Goal: Task Accomplishment & Management: Manage account settings

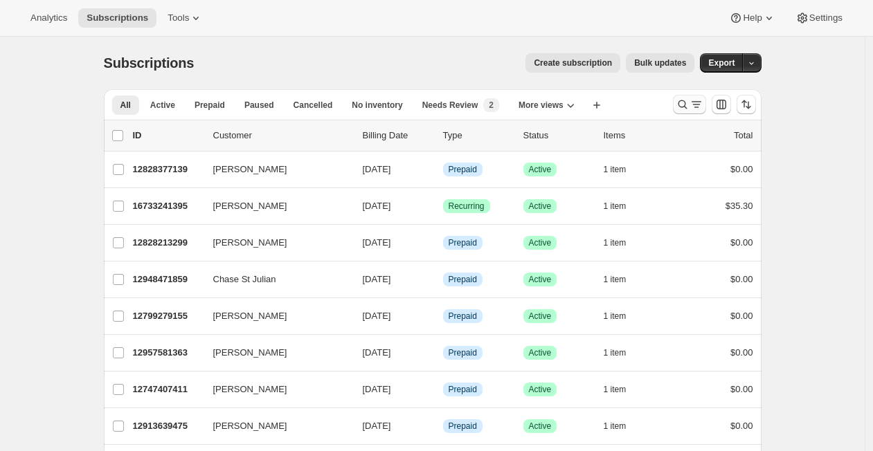
click at [690, 107] on icon "Search and filter results" at bounding box center [683, 105] width 14 height 14
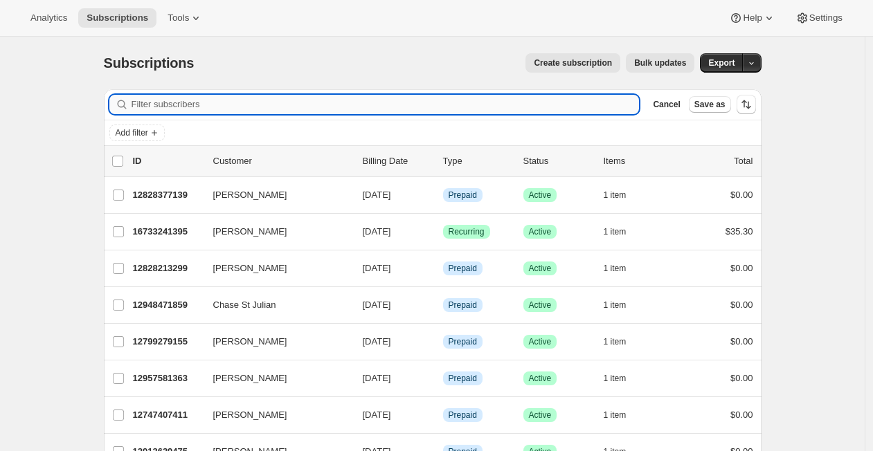
click at [552, 109] on input "Filter subscribers" at bounding box center [386, 104] width 508 height 19
paste input "[EMAIL_ADDRESS][DOMAIN_NAME]"
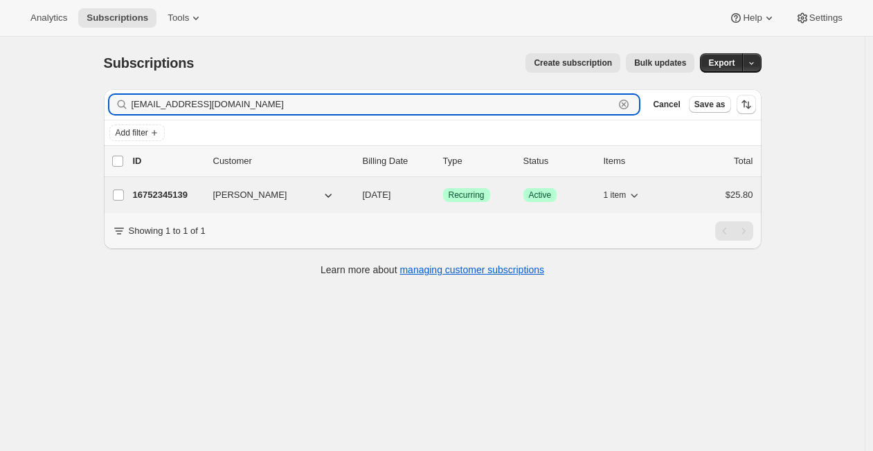
type input "[EMAIL_ADDRESS][DOMAIN_NAME]"
click at [171, 191] on p "16752345139" at bounding box center [167, 195] width 69 height 14
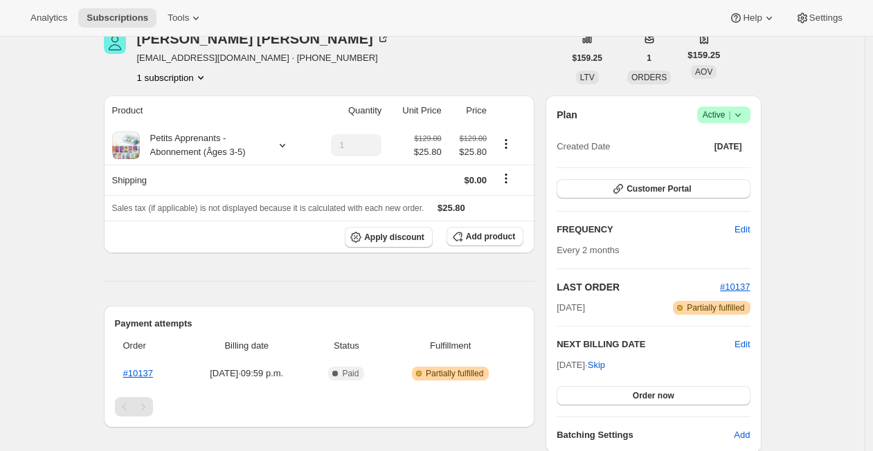
scroll to position [71, 0]
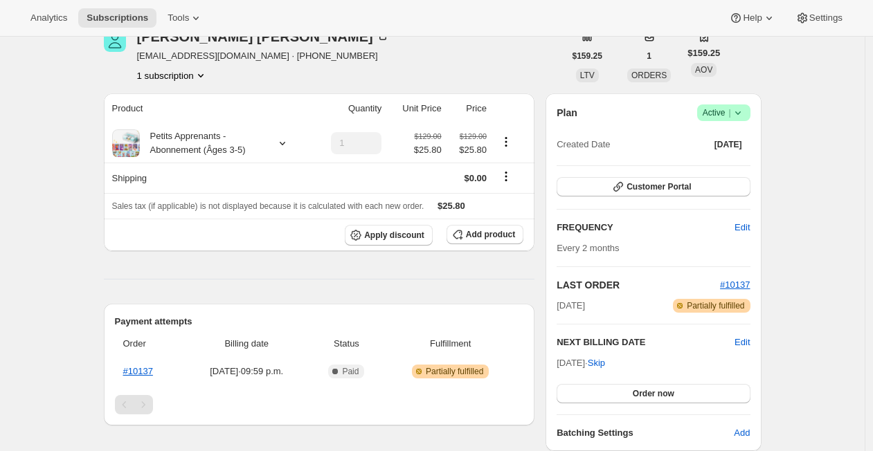
click at [553, 250] on div "Plan Success Active | Created Date [DATE] Customer Portal FREQUENCY Edit Every …" at bounding box center [653, 272] width 215 height 358
click at [631, 190] on span "Customer Portal" at bounding box center [659, 186] width 64 height 11
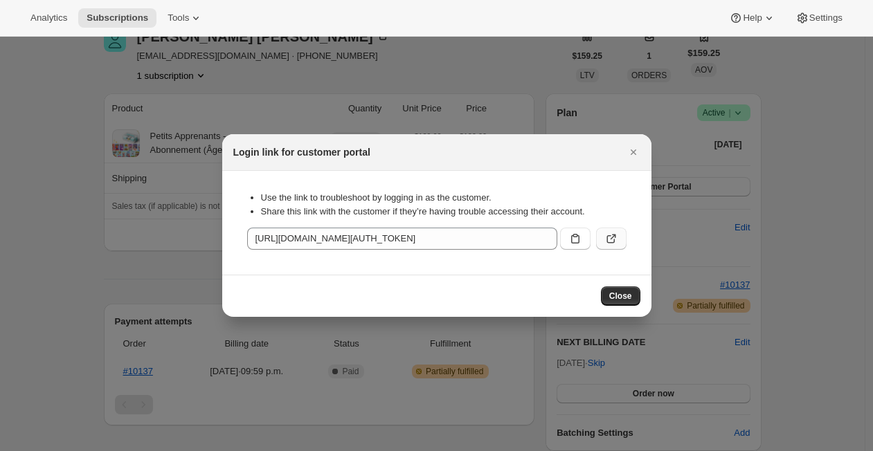
click at [616, 242] on icon ":rcc:" at bounding box center [611, 239] width 14 height 14
click at [638, 155] on icon "Close" at bounding box center [634, 152] width 14 height 14
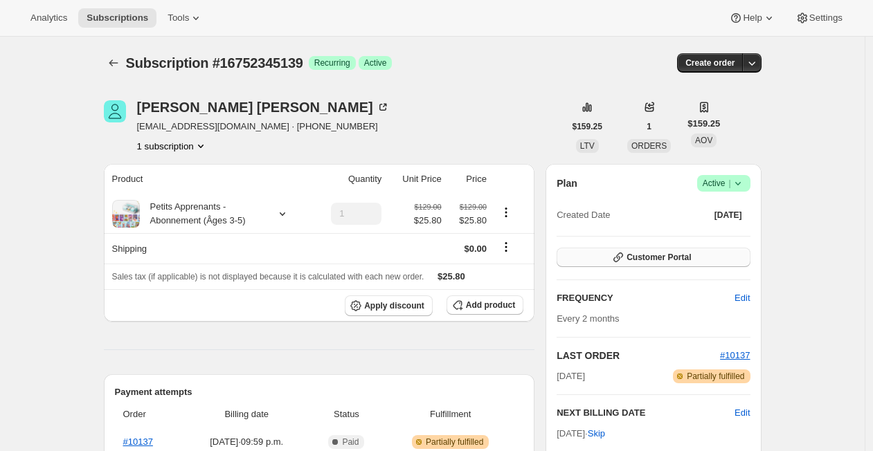
click at [637, 259] on span "Customer Portal" at bounding box center [659, 257] width 64 height 11
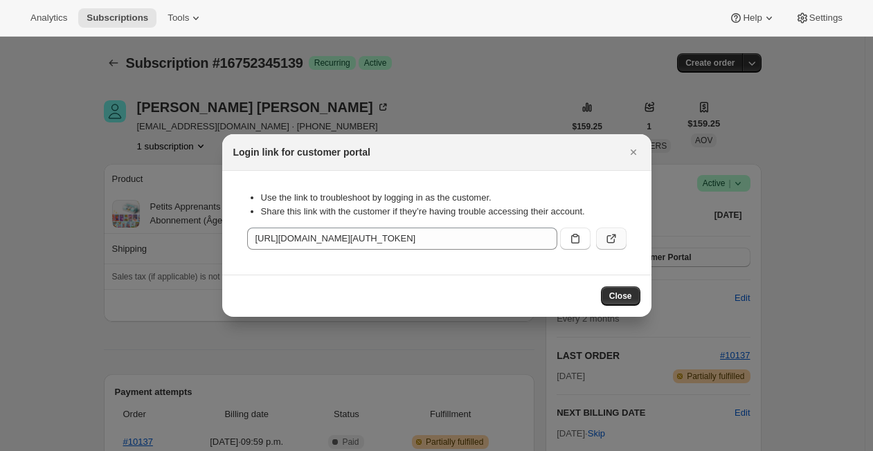
click at [609, 244] on icon ":rcc:" at bounding box center [611, 239] width 14 height 14
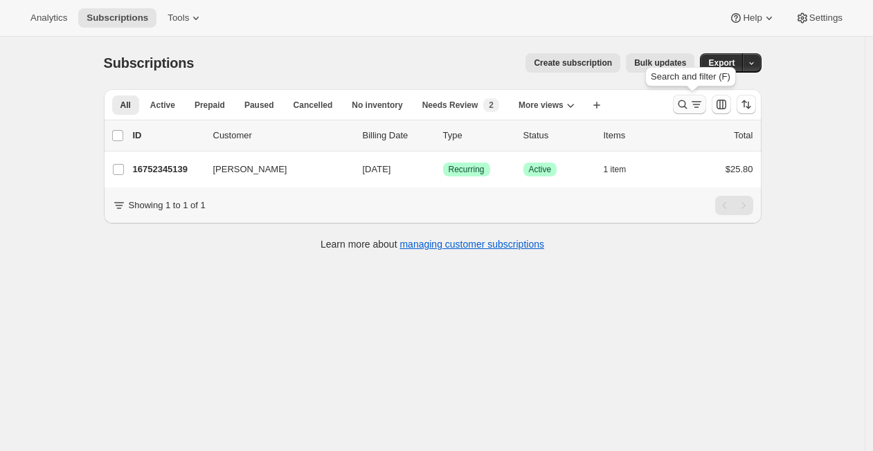
click at [690, 101] on icon "Search and filter results" at bounding box center [683, 105] width 14 height 14
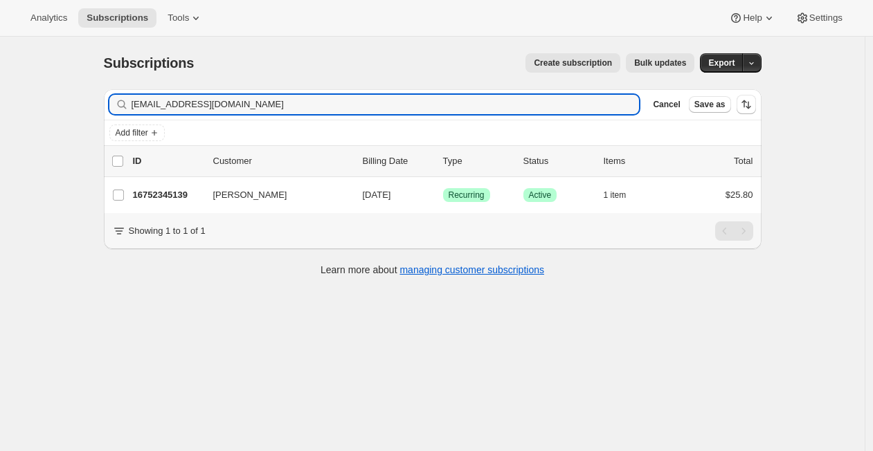
click at [529, 99] on input "[EMAIL_ADDRESS][DOMAIN_NAME]" at bounding box center [386, 104] width 508 height 19
click at [529, 99] on input "[EMAIL_ADDRESS][DOMAIN_NAME] [PERSON_NAME][EMAIL_ADDRESS][DOMAIN_NAME]" at bounding box center [386, 104] width 508 height 19
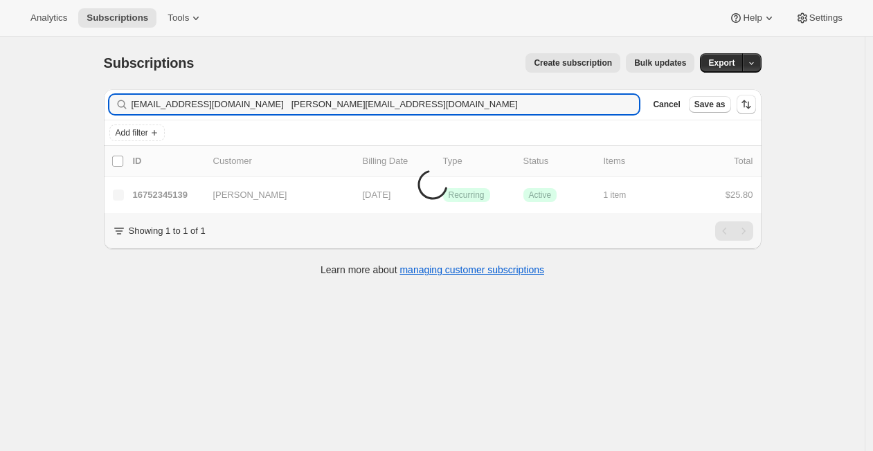
click at [529, 99] on input "[EMAIL_ADDRESS][DOMAIN_NAME] [PERSON_NAME][EMAIL_ADDRESS][DOMAIN_NAME]" at bounding box center [386, 104] width 508 height 19
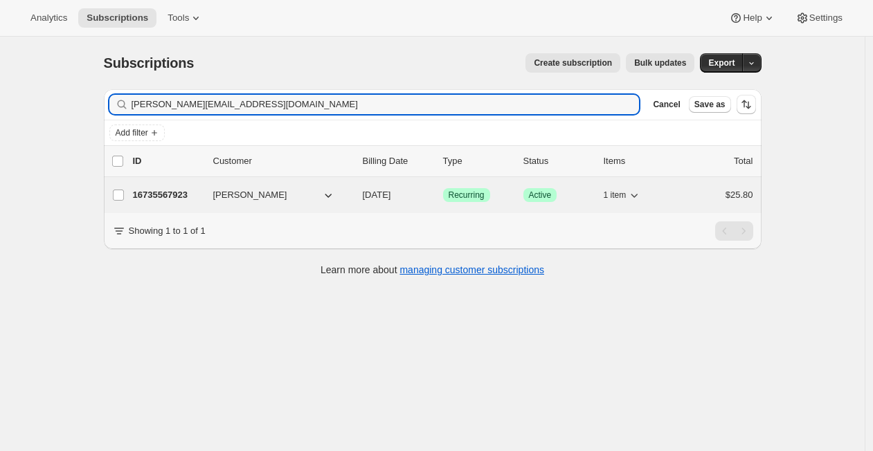
type input "[PERSON_NAME][EMAIL_ADDRESS][DOMAIN_NAME]"
click at [169, 200] on p "16735567923" at bounding box center [167, 195] width 69 height 14
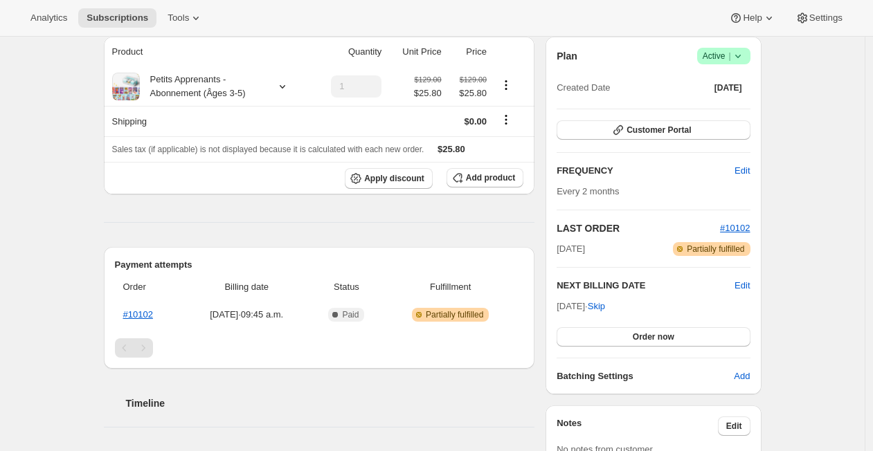
scroll to position [129, 0]
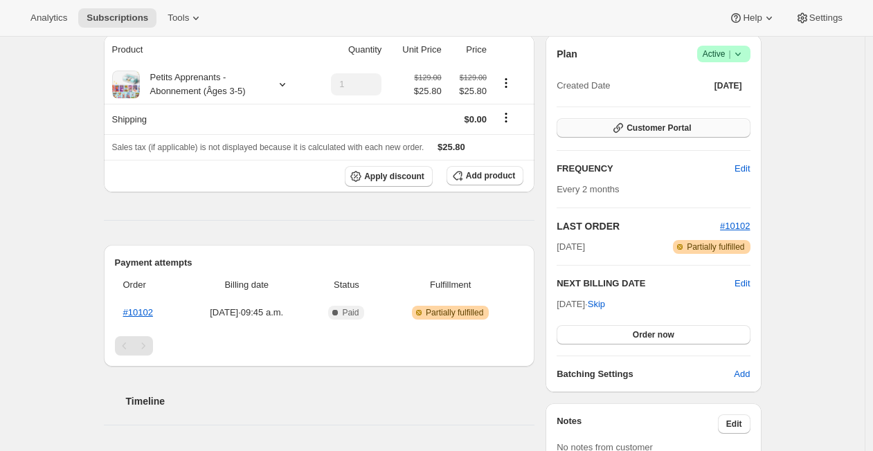
click at [631, 130] on span "Customer Portal" at bounding box center [659, 128] width 64 height 11
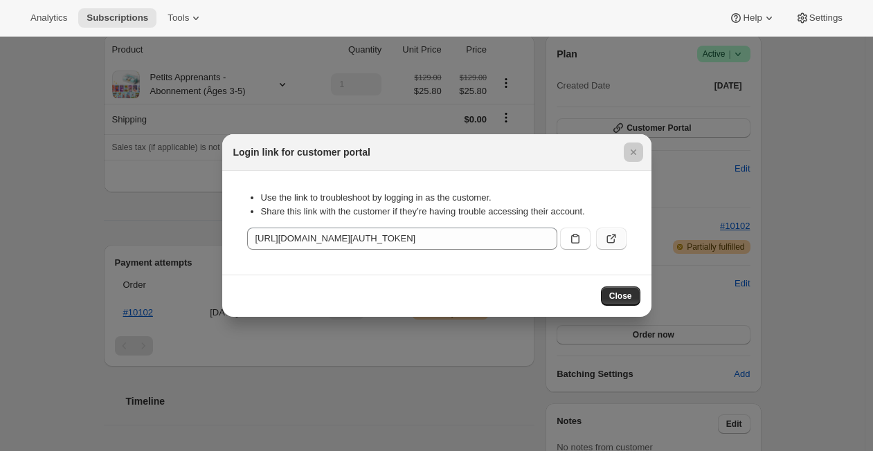
drag, startPoint x: 631, startPoint y: 130, endPoint x: 613, endPoint y: 246, distance: 117.7
click at [613, 246] on button ":rgt:" at bounding box center [611, 239] width 30 height 22
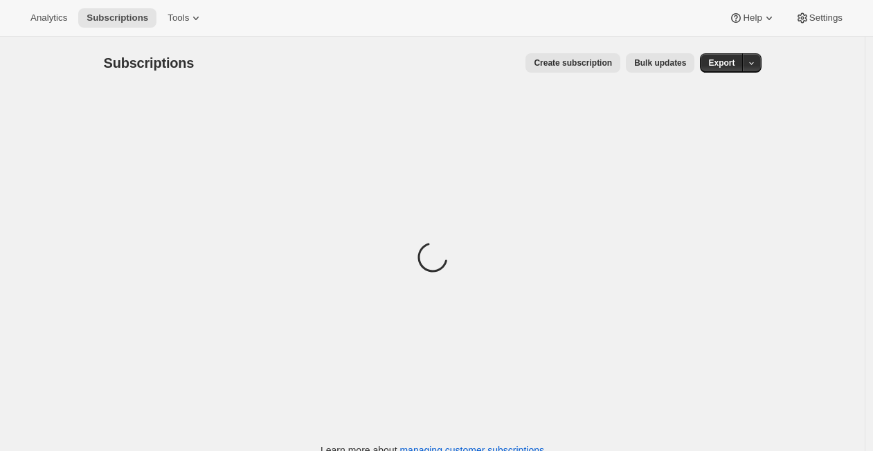
click at [402, 210] on div "Loading" at bounding box center [433, 259] width 658 height 341
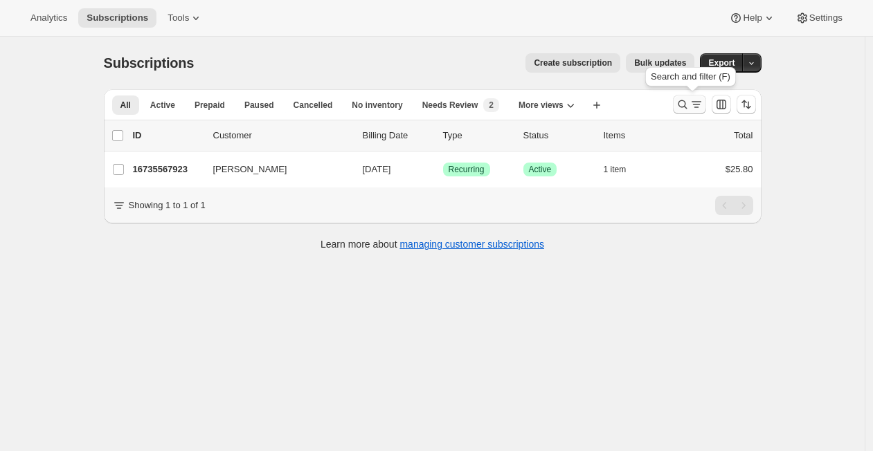
click at [687, 100] on icon "Search and filter results" at bounding box center [683, 105] width 14 height 14
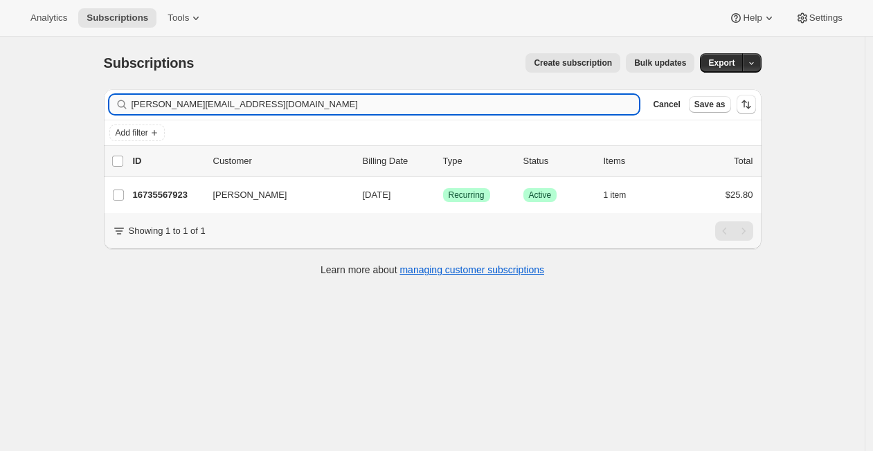
click at [521, 100] on input "[PERSON_NAME][EMAIL_ADDRESS][DOMAIN_NAME]" at bounding box center [386, 104] width 508 height 19
click at [521, 102] on input "[PERSON_NAME][EMAIL_ADDRESS][DOMAIN_NAME]" at bounding box center [386, 104] width 508 height 19
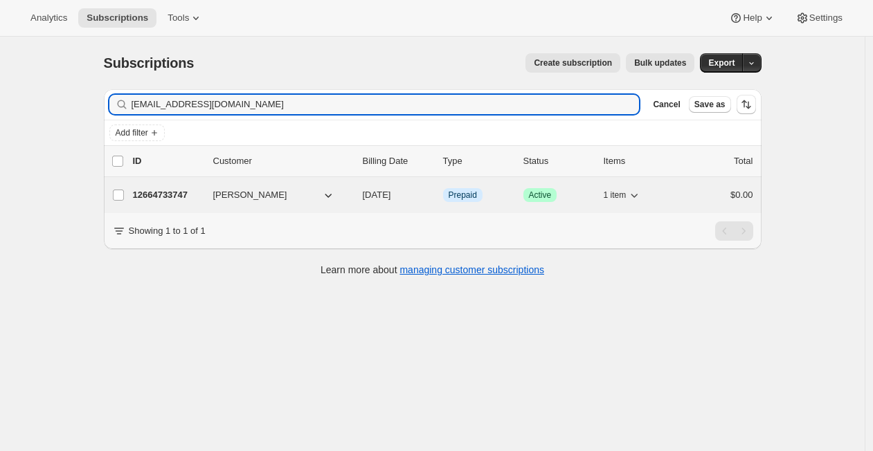
type input "[EMAIL_ADDRESS][DOMAIN_NAME]"
click at [159, 190] on p "12664733747" at bounding box center [167, 195] width 69 height 14
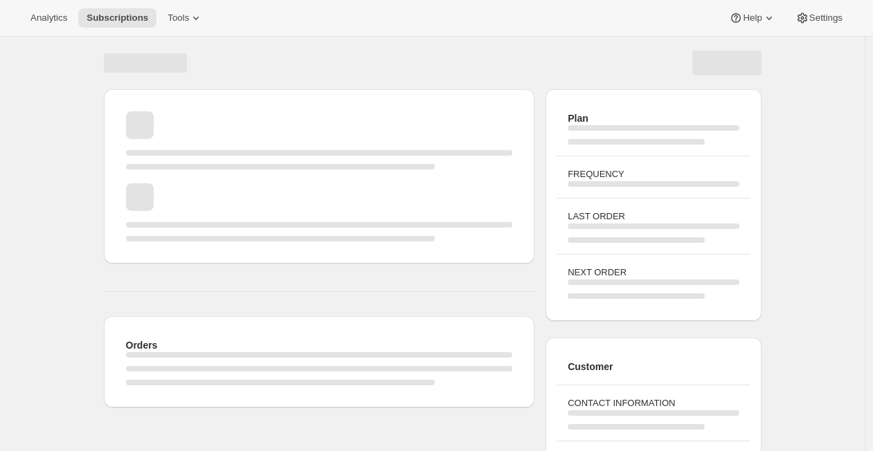
click at [158, 191] on div "Page loading" at bounding box center [319, 212] width 387 height 58
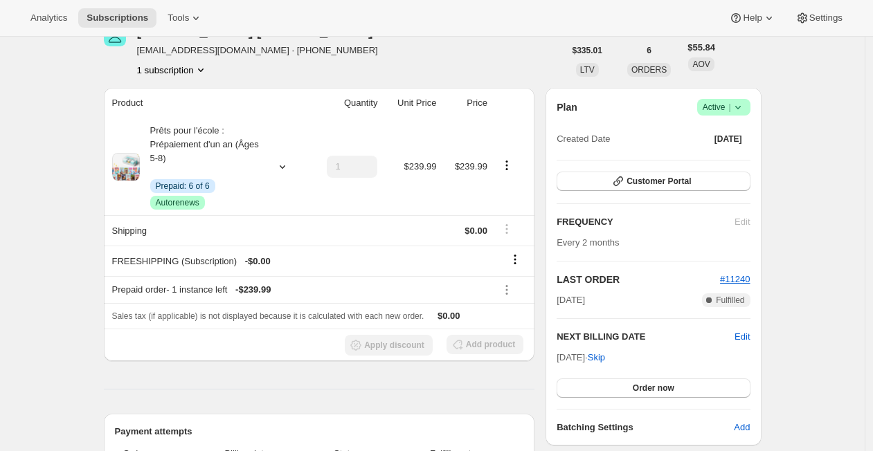
scroll to position [78, 0]
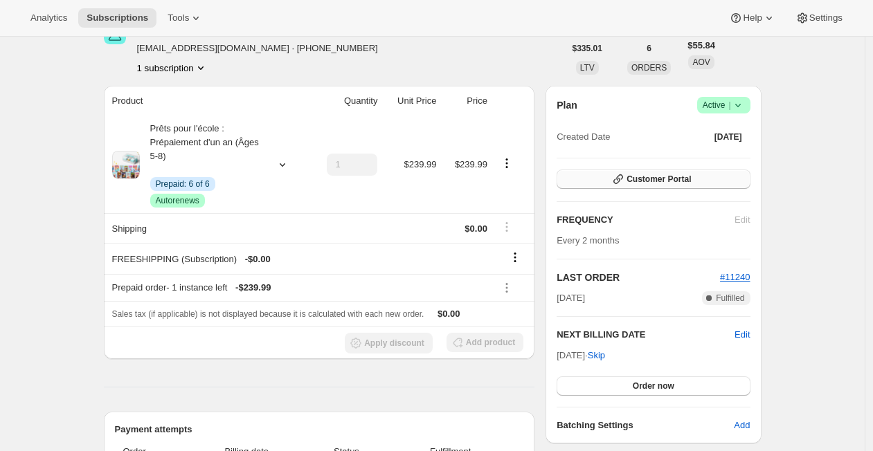
click at [634, 181] on span "Customer Portal" at bounding box center [659, 179] width 64 height 11
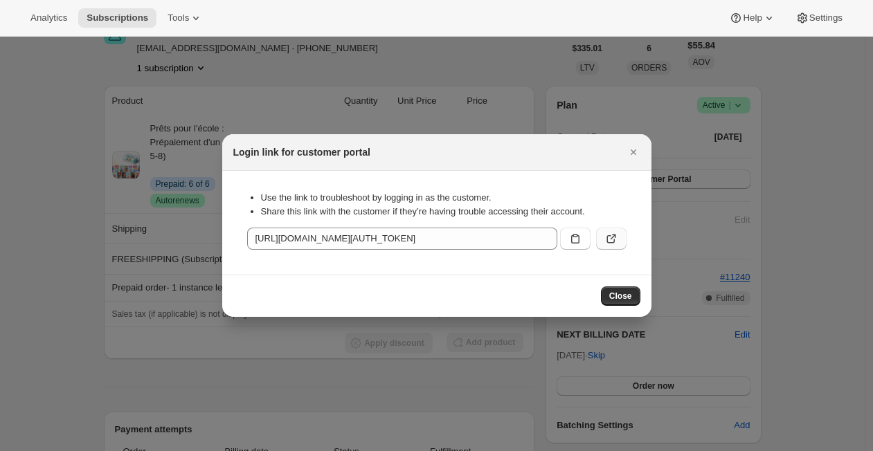
click at [618, 230] on button ":rl7:" at bounding box center [611, 239] width 30 height 22
click at [609, 233] on icon ":rl7:" at bounding box center [611, 239] width 14 height 14
click at [634, 150] on icon "Close" at bounding box center [633, 153] width 6 height 6
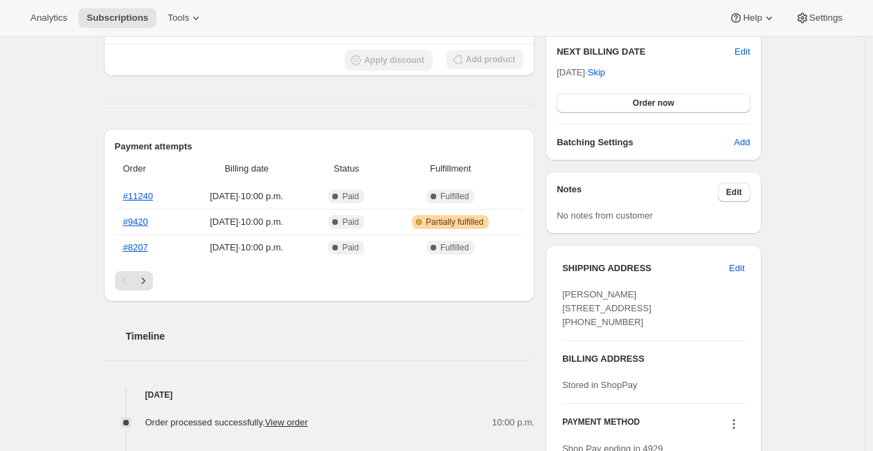
scroll to position [370, 0]
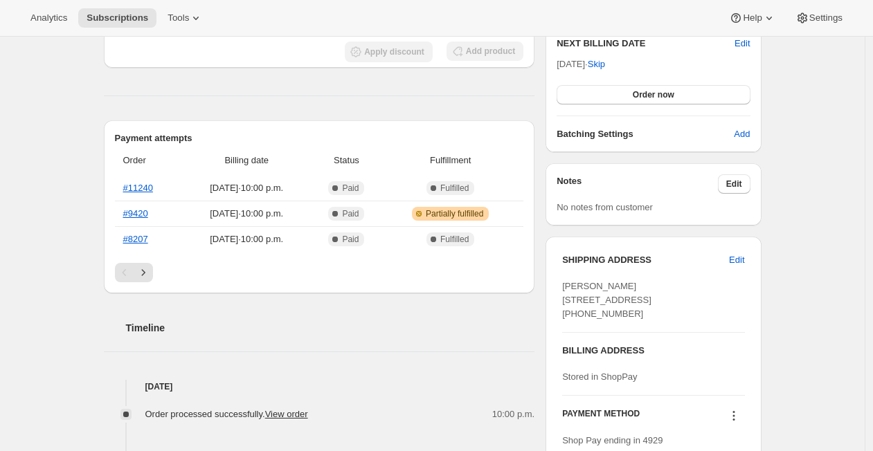
click at [100, 249] on div "[PERSON_NAME] [EMAIL_ADDRESS][DOMAIN_NAME] · [PHONE_NUMBER] 1 subscription $335…" at bounding box center [427, 258] width 669 height 1099
click at [150, 276] on icon "Next" at bounding box center [143, 273] width 14 height 14
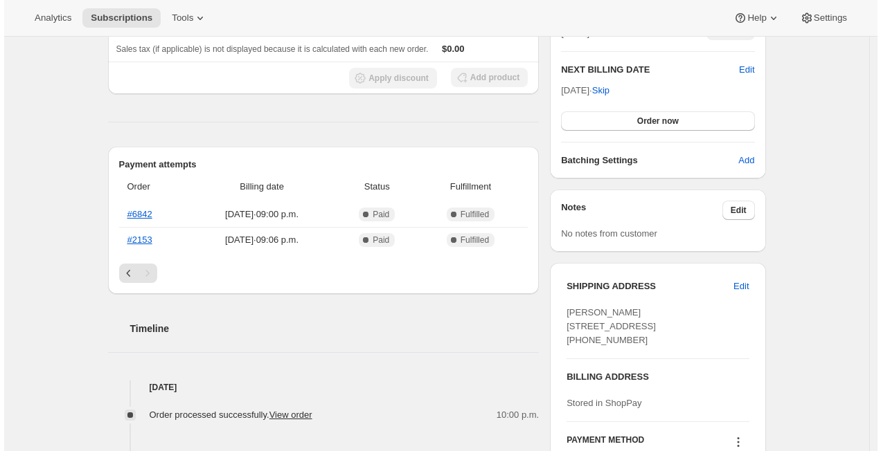
scroll to position [338, 0]
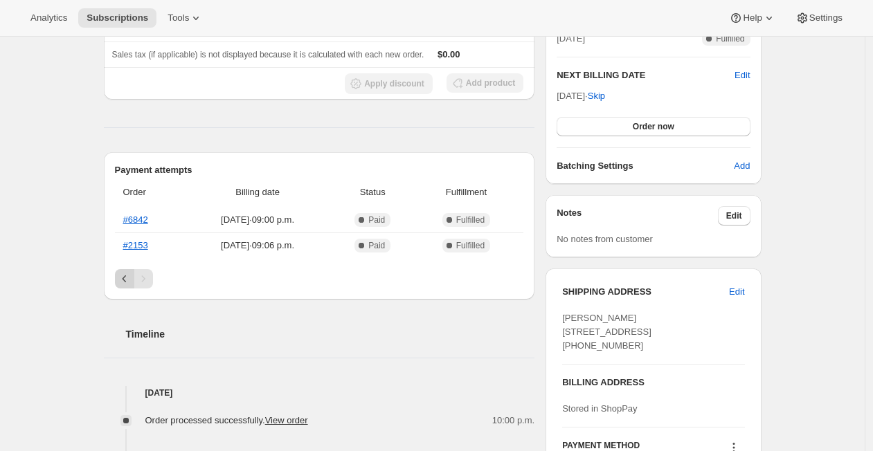
click at [125, 280] on icon "Previous" at bounding box center [125, 279] width 14 height 14
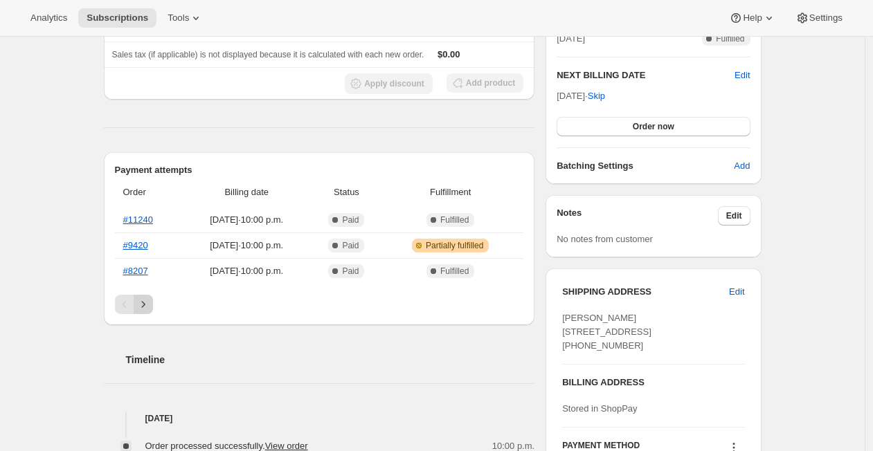
click at [150, 305] on icon "Next" at bounding box center [143, 305] width 14 height 14
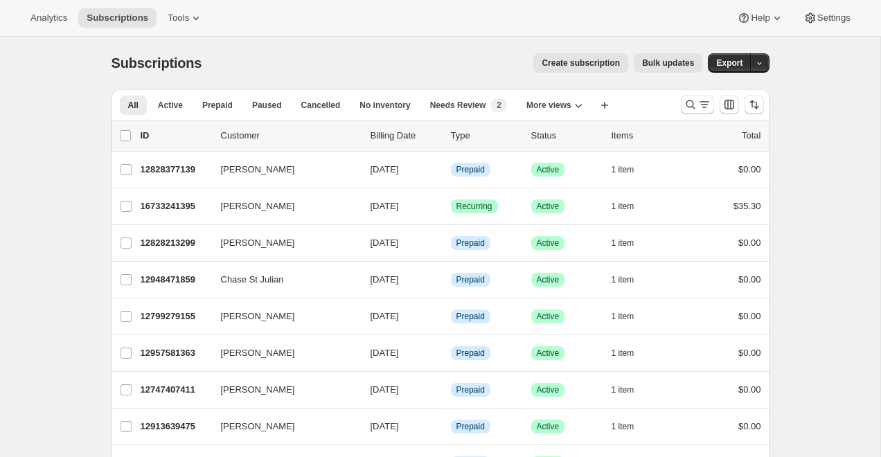
click at [146, 284] on p "12948471859" at bounding box center [175, 280] width 69 height 14
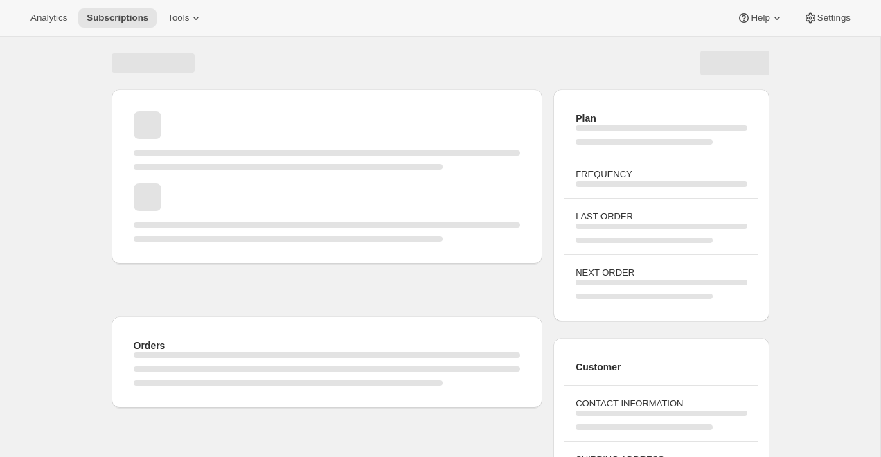
drag, startPoint x: 327, startPoint y: 23, endPoint x: 333, endPoint y: 30, distance: 8.9
click at [331, 28] on div "Analytics Subscriptions Tools Help Settings" at bounding box center [440, 18] width 881 height 37
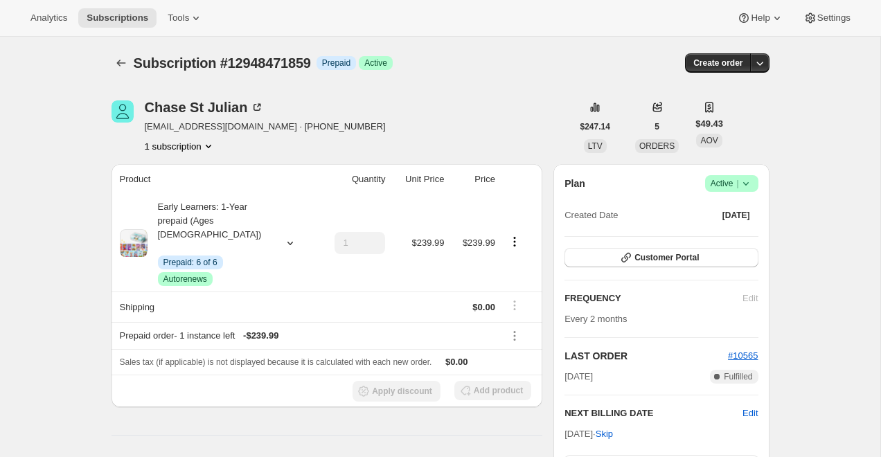
drag, startPoint x: 138, startPoint y: 48, endPoint x: 132, endPoint y: 51, distance: 7.5
click at [136, 48] on div "Subscription #12948471859. This page is ready Subscription #12948471859 Info Pr…" at bounding box center [440, 63] width 658 height 53
click at [113, 75] on div "Subscription #12948471859. This page is ready Subscription #12948471859 Info Pr…" at bounding box center [440, 63] width 658 height 53
click at [115, 71] on button "Subscriptions" at bounding box center [120, 62] width 19 height 19
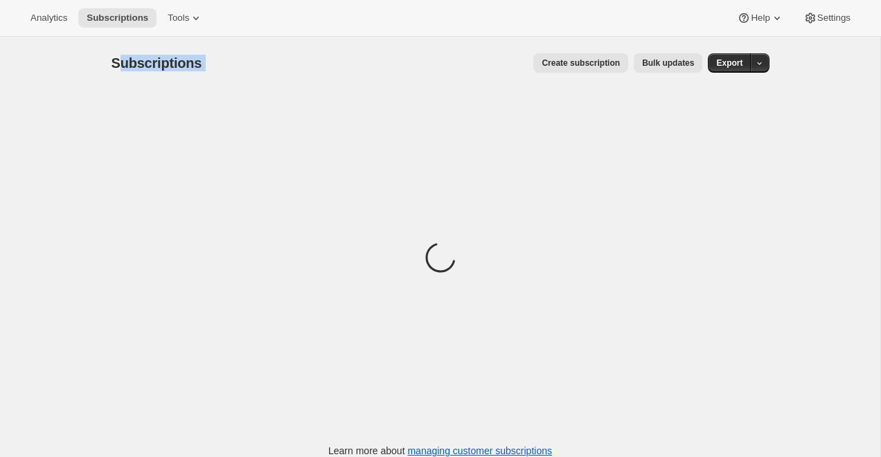
drag, startPoint x: 359, startPoint y: 69, endPoint x: 382, endPoint y: 69, distance: 22.8
click at [382, 69] on div "Subscriptions Create subscription Bulk updates More actions Create subscription…" at bounding box center [440, 62] width 658 height 19
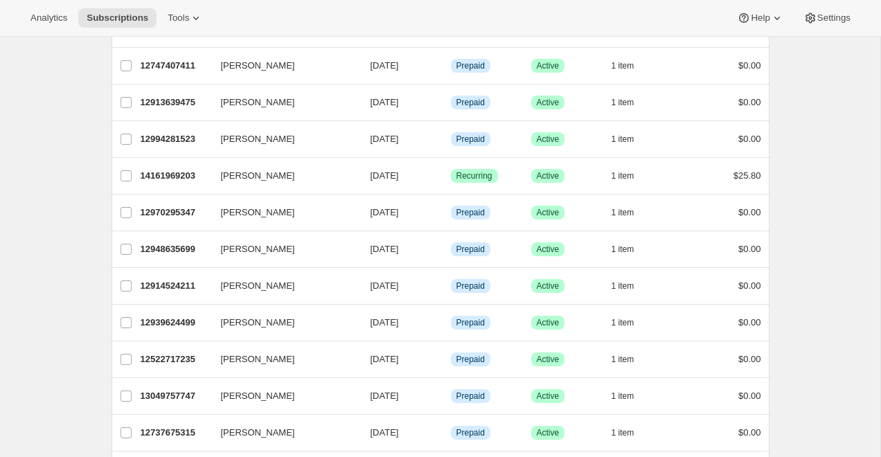
scroll to position [325, 0]
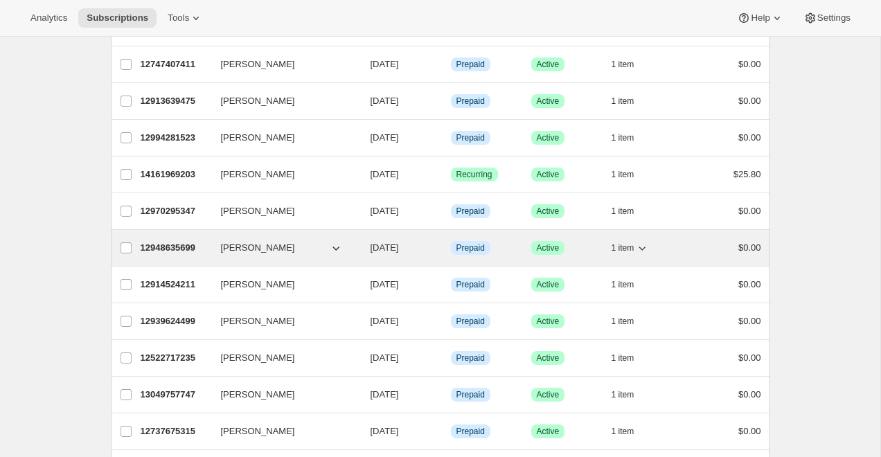
click at [179, 249] on p "12948635699" at bounding box center [175, 248] width 69 height 14
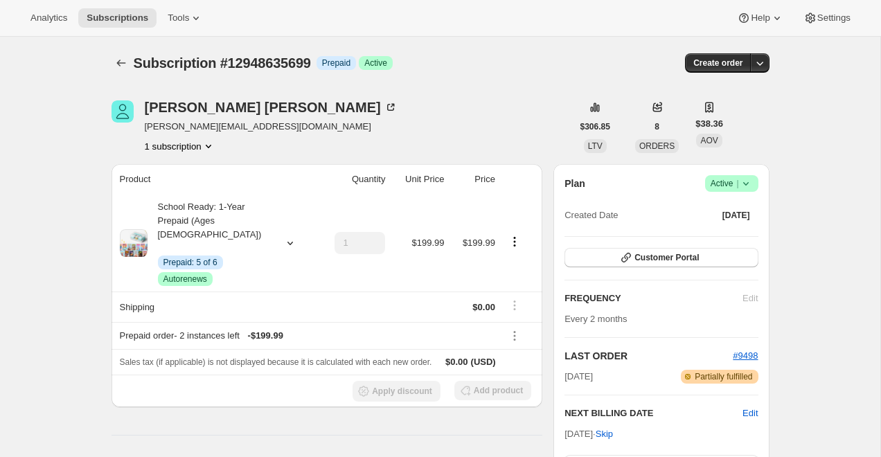
drag, startPoint x: 663, startPoint y: 293, endPoint x: 663, endPoint y: 276, distance: 16.6
click at [663, 292] on h2 "FREQUENCY" at bounding box center [653, 298] width 178 height 14
click at [673, 260] on span "Customer Portal" at bounding box center [666, 257] width 64 height 11
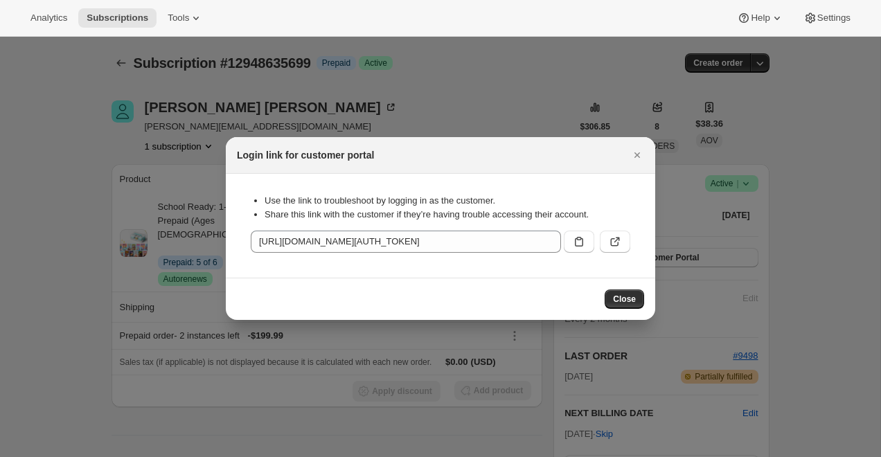
click at [639, 239] on section "Use the link to troubleshoot by logging in as the customer. Share this link wit…" at bounding box center [440, 226] width 429 height 104
click at [616, 241] on icon ":rot:" at bounding box center [615, 242] width 14 height 14
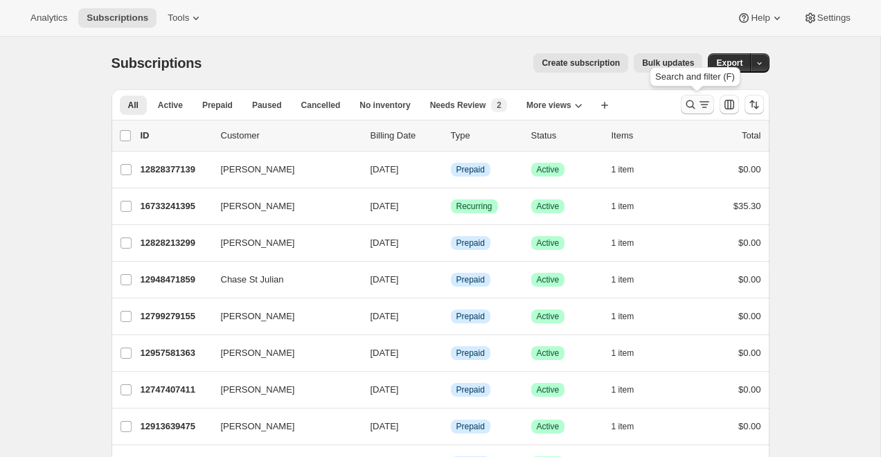
click at [695, 102] on icon "Search and filter results" at bounding box center [690, 105] width 14 height 14
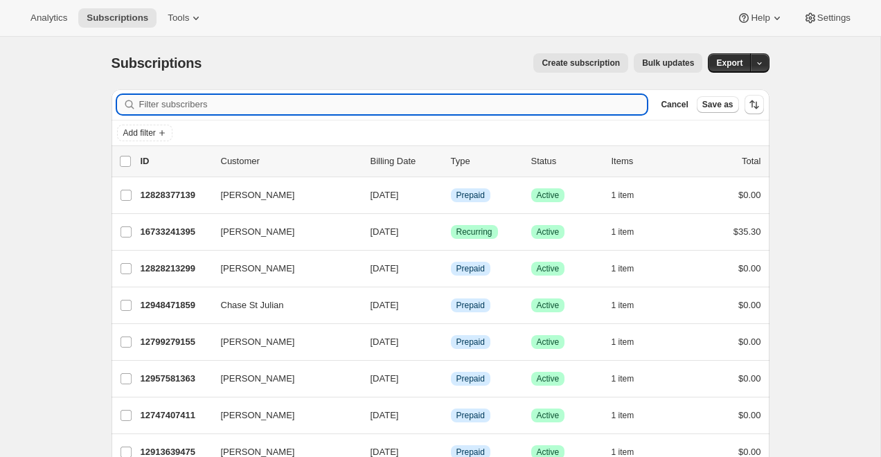
click at [568, 111] on input "Filter subscribers" at bounding box center [393, 104] width 508 height 19
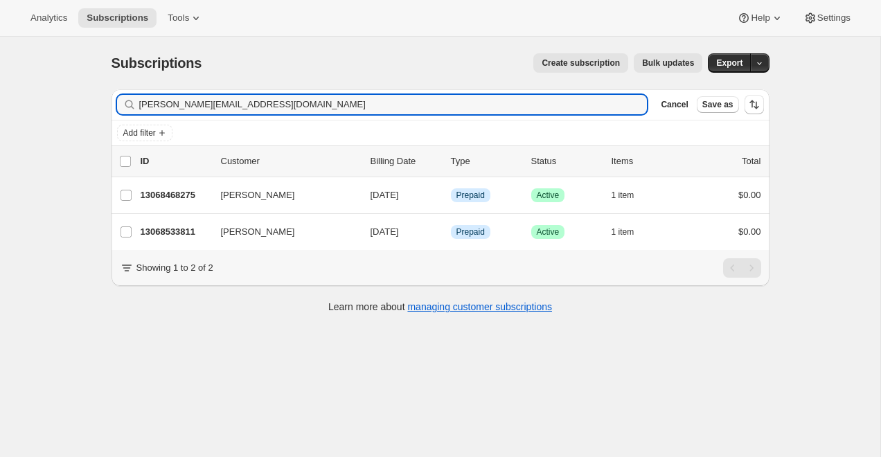
type input "margot.isabelle1@gmail.com"
click at [180, 176] on div "list header ID Customer Billing Date Type Status Items Total" at bounding box center [440, 161] width 658 height 30
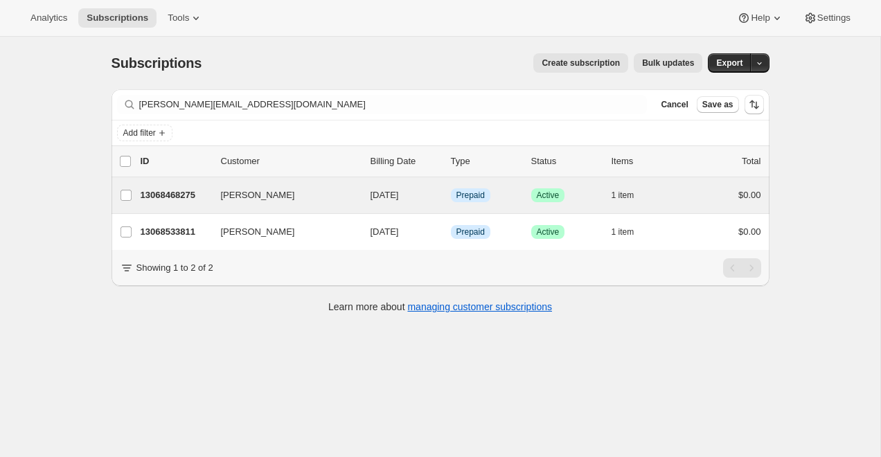
click at [180, 184] on div "Margot Isabelle 13068468275 Margot Isabelle 10/17/2025 Info Prepaid Success Act…" at bounding box center [440, 195] width 658 height 36
click at [176, 204] on div "13068468275 Margot Isabelle 10/17/2025 Info Prepaid Success Active 1 item $0.00" at bounding box center [451, 195] width 620 height 19
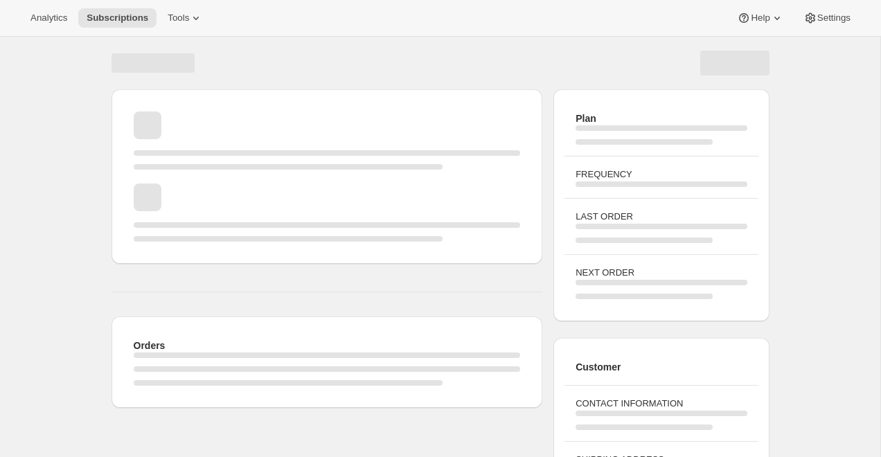
click at [176, 204] on div "Page loading" at bounding box center [327, 212] width 387 height 58
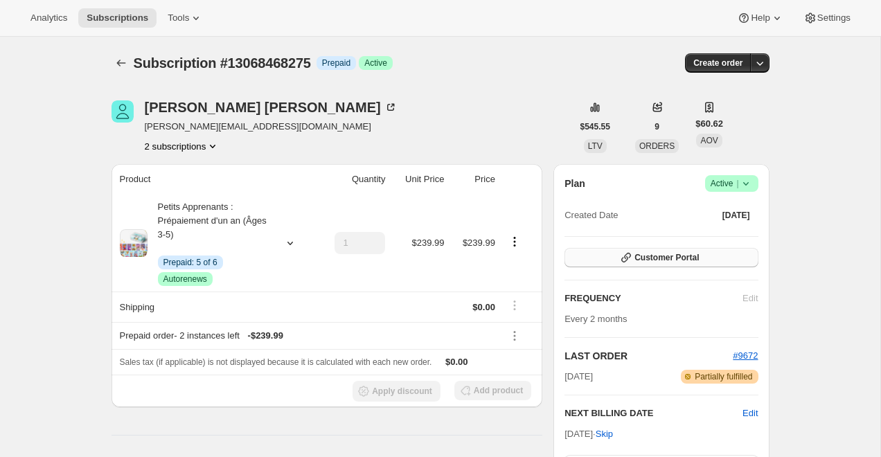
click at [673, 256] on span "Customer Portal" at bounding box center [666, 257] width 64 height 11
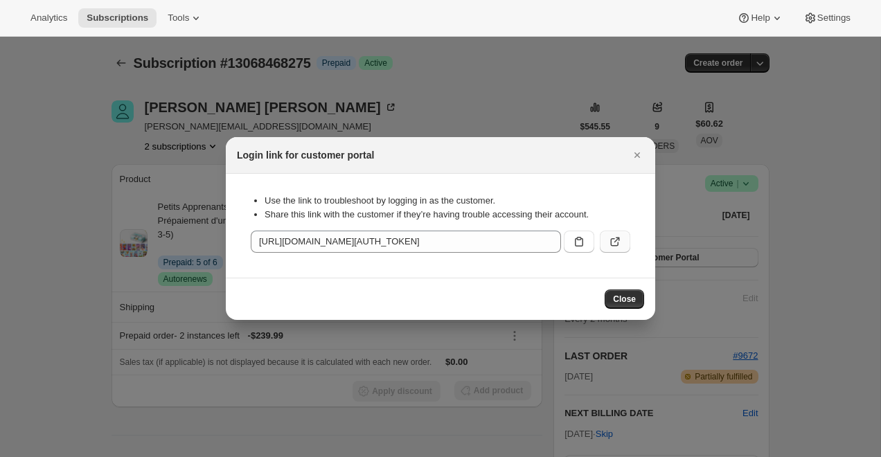
click at [617, 242] on icon ":r165:" at bounding box center [615, 242] width 14 height 14
